Goal: Find specific page/section: Find specific page/section

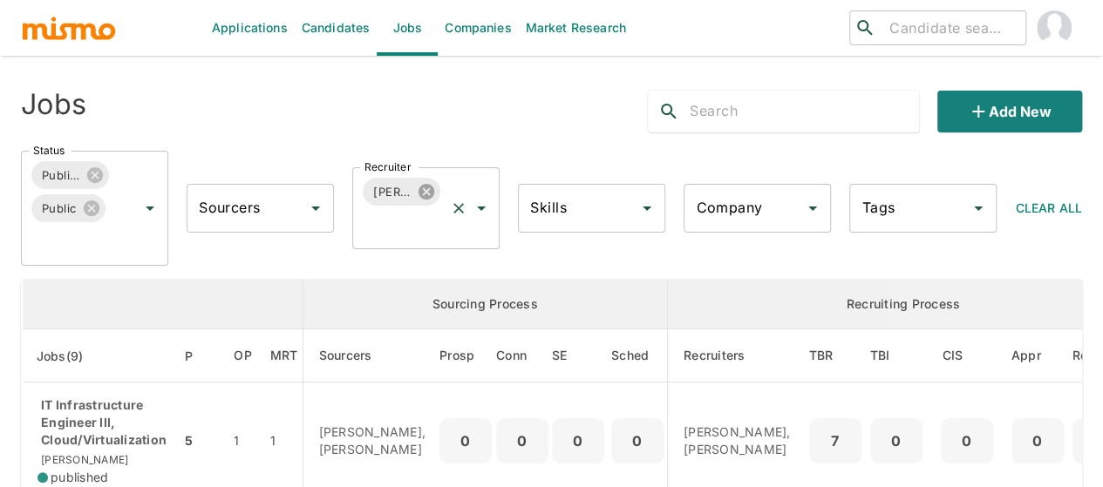
click at [427, 187] on icon at bounding box center [426, 192] width 16 height 16
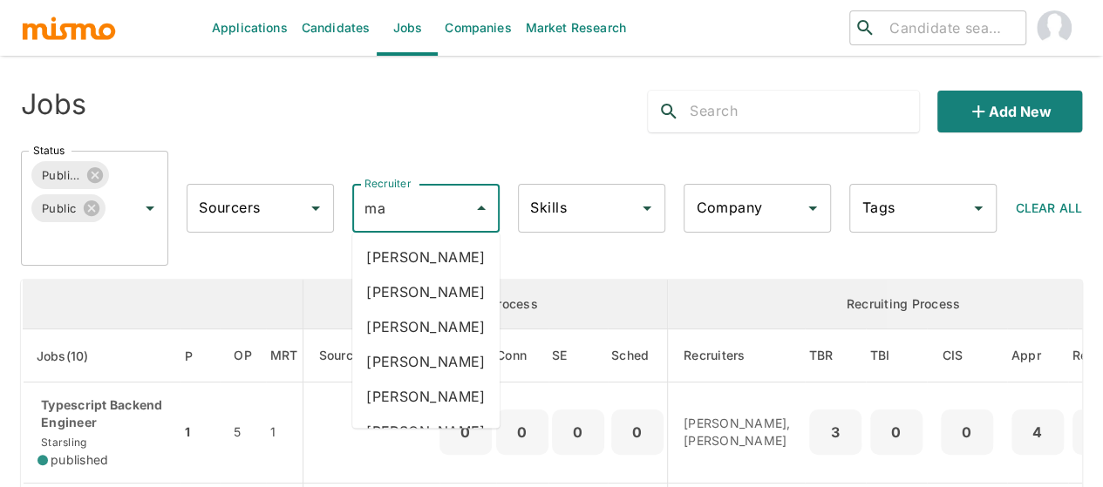
type input "mai"
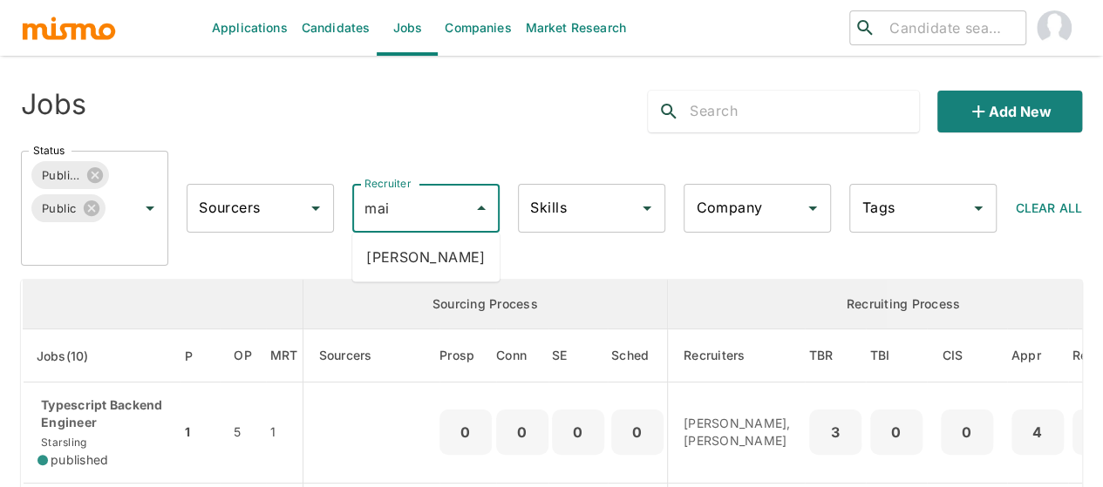
click at [402, 245] on li "Maia Reyes" at bounding box center [425, 257] width 147 height 35
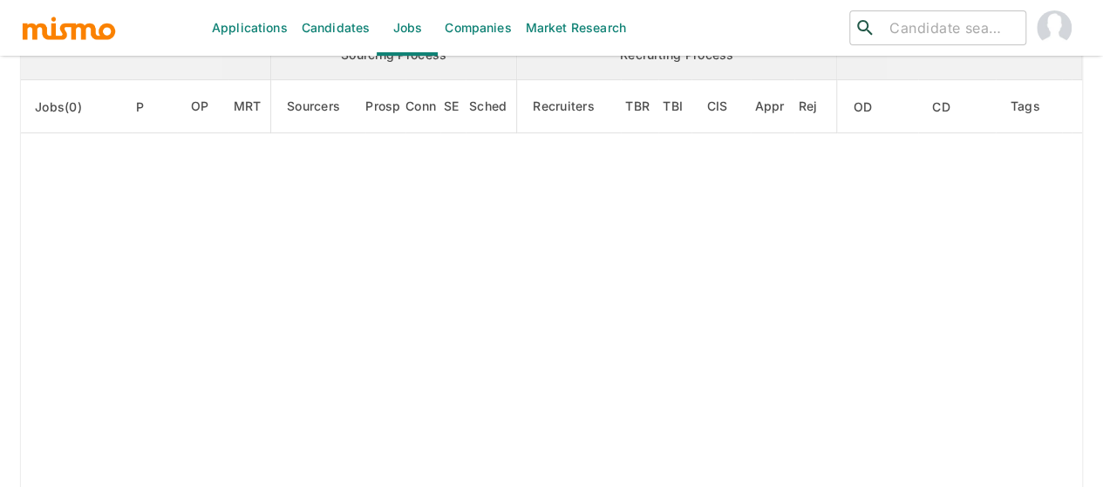
scroll to position [261, 0]
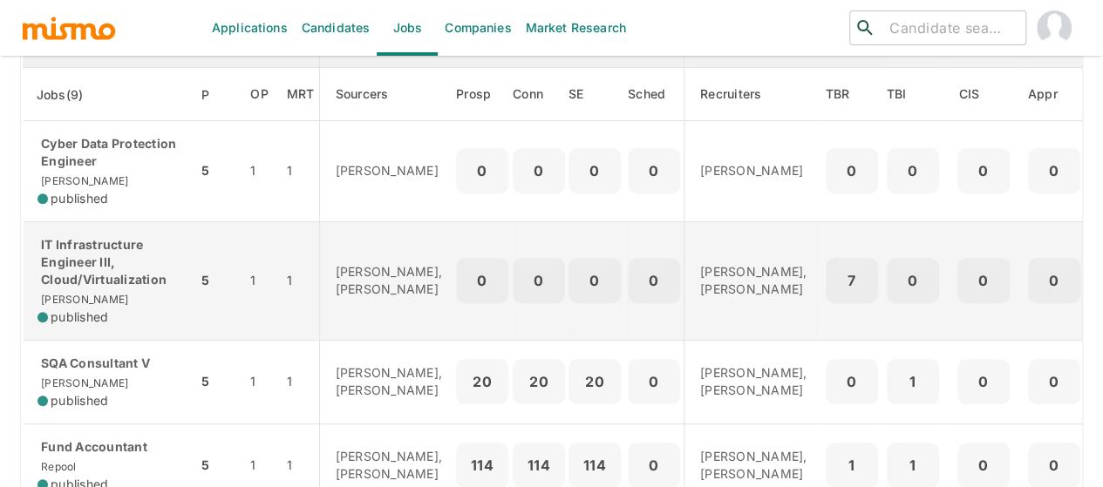
click at [92, 283] on p "IT Infrastructure Engineer III, Cloud/Virtualization" at bounding box center [110, 262] width 146 height 52
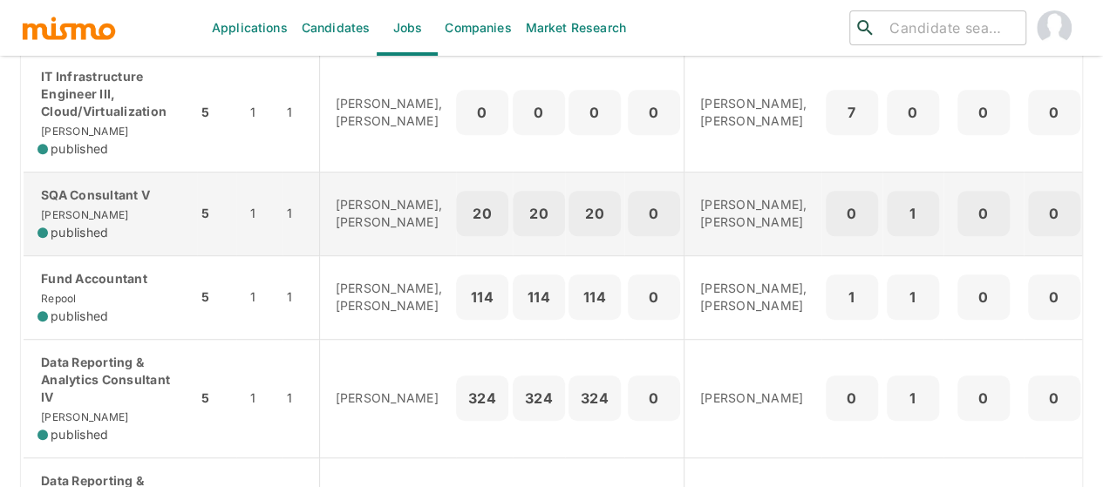
scroll to position [436, 0]
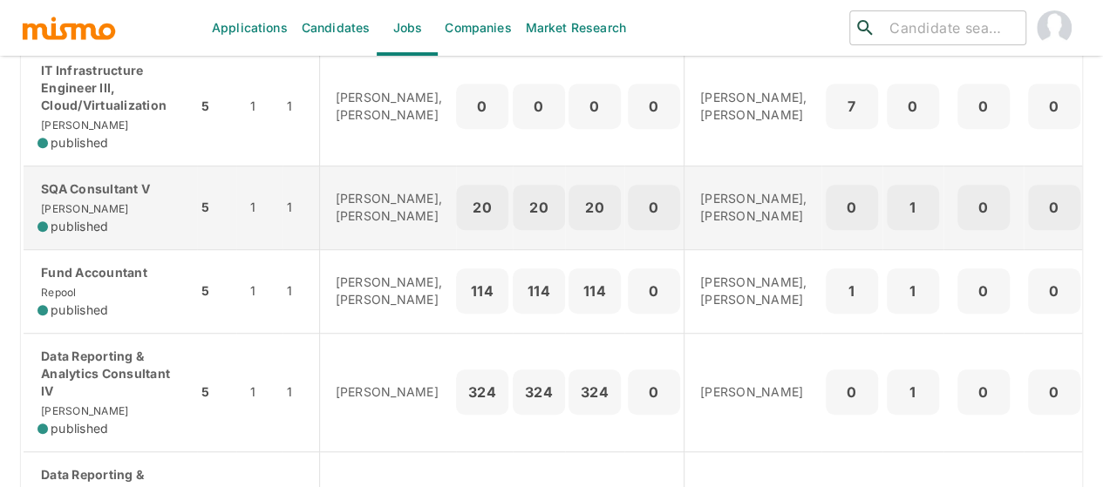
click at [110, 235] on div "published" at bounding box center [110, 226] width 146 height 17
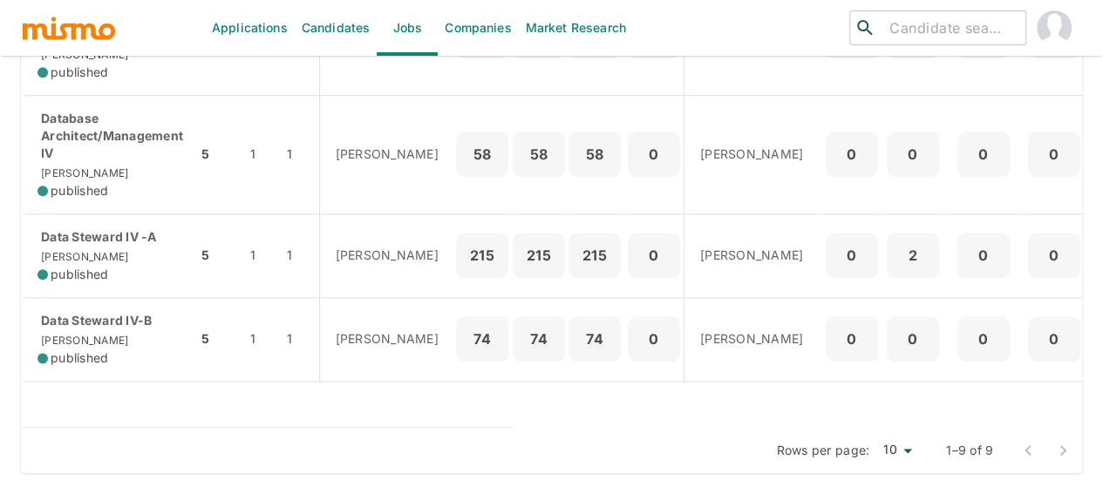
scroll to position [948, 0]
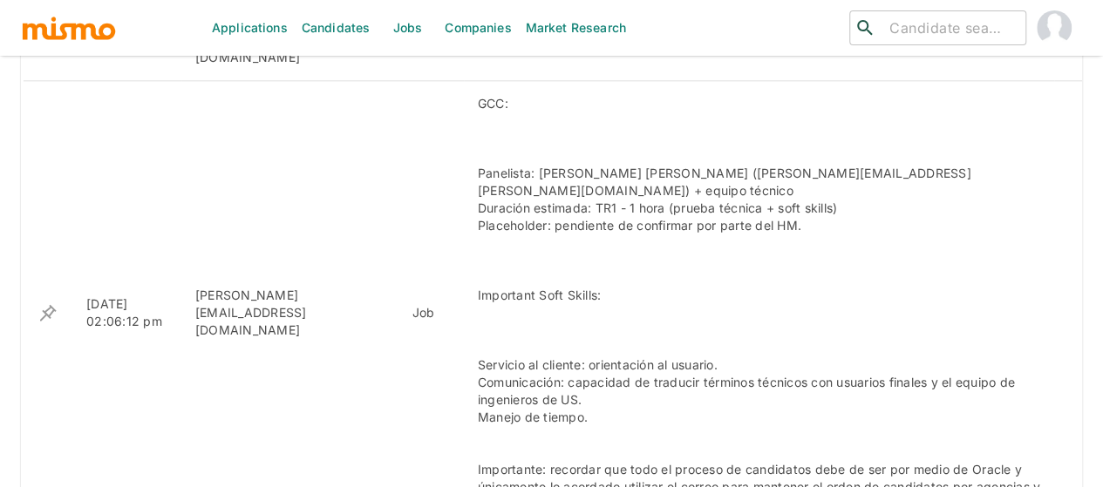
scroll to position [1325, 0]
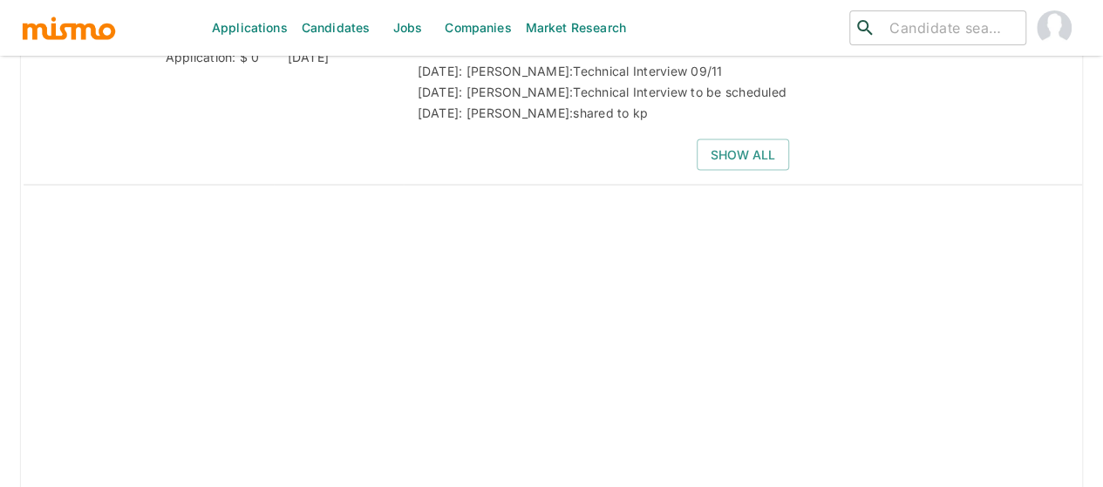
scroll to position [1499, 0]
